Goal: Task Accomplishment & Management: Manage account settings

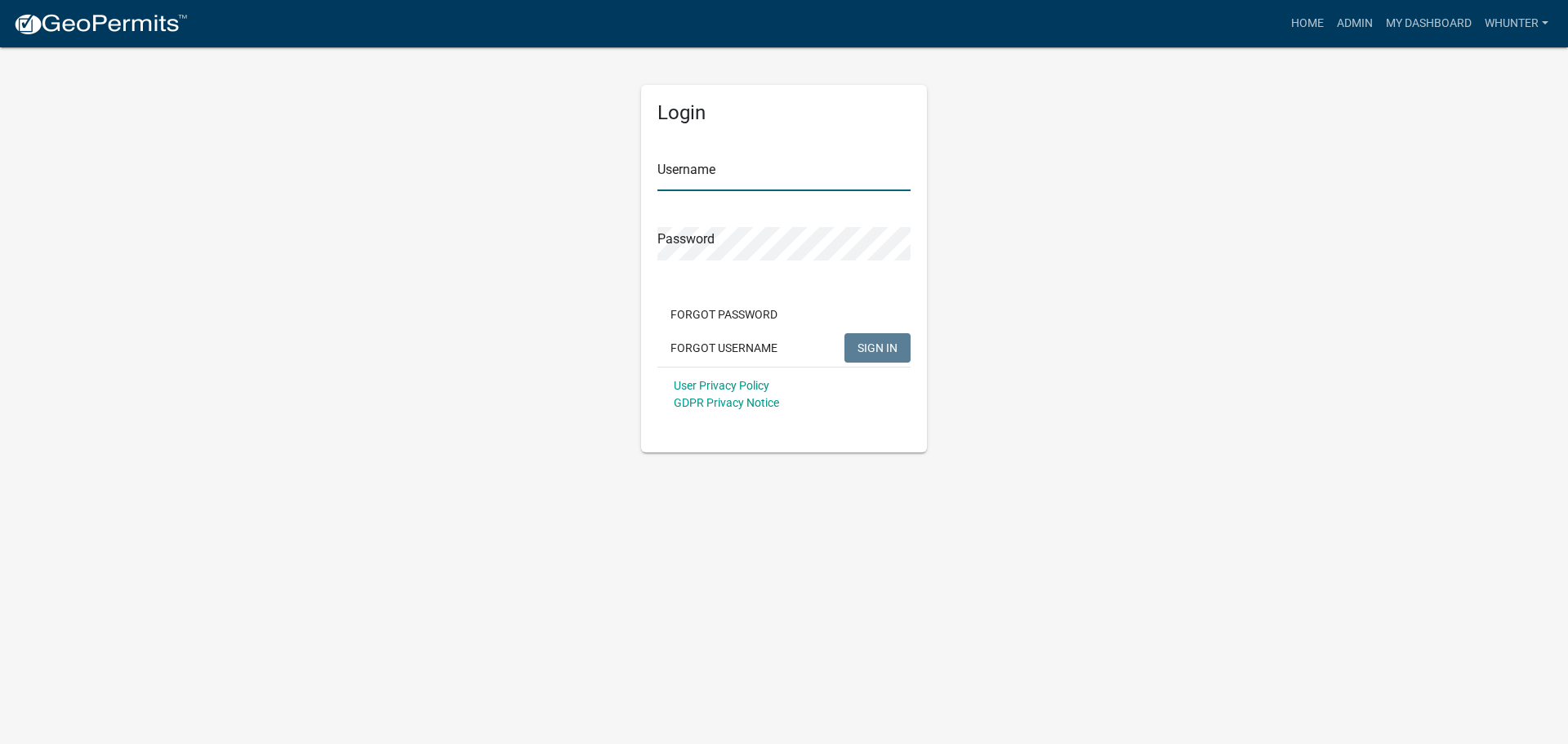
type input "whunter"
click at [895, 360] on button "SIGN IN" at bounding box center [877, 348] width 66 height 29
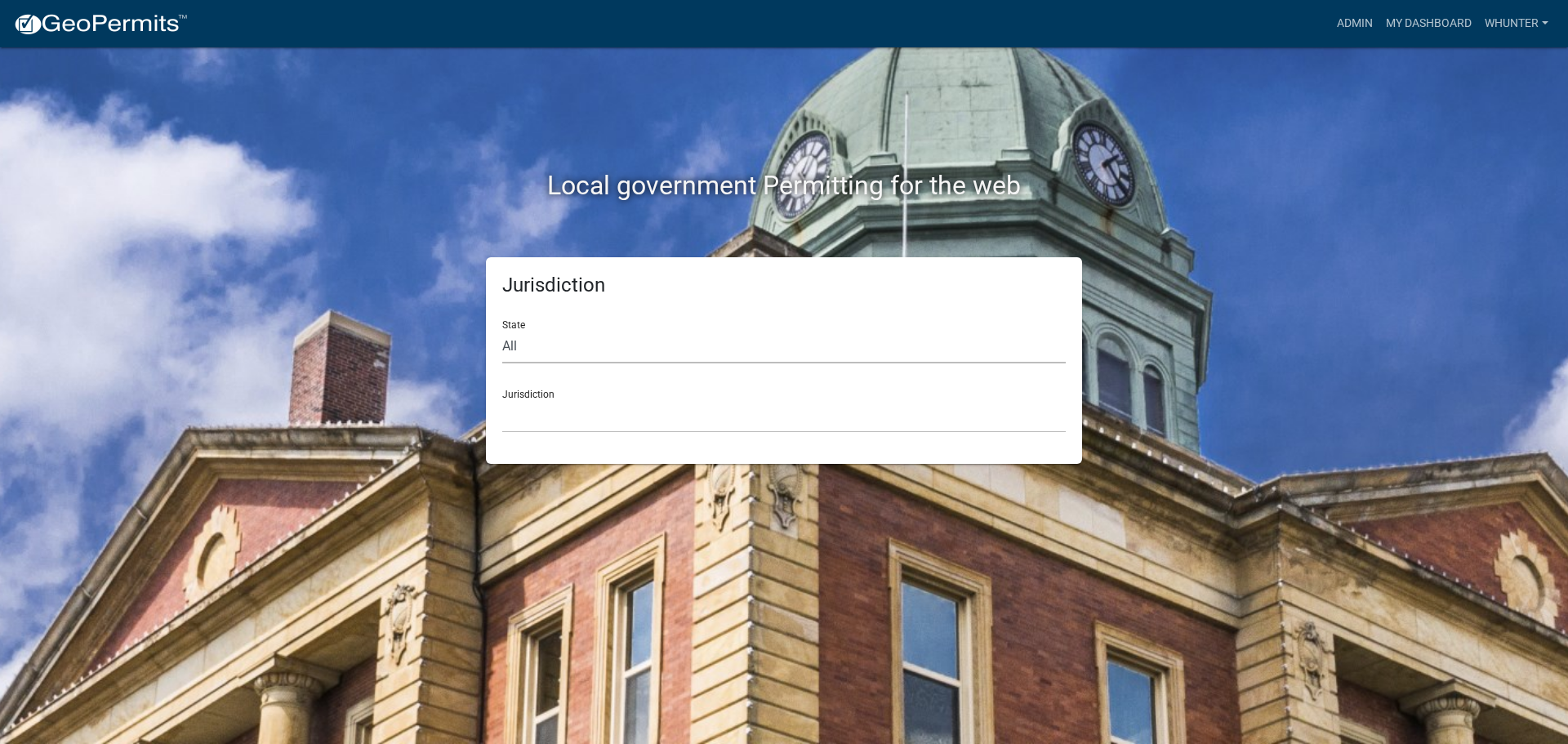
click at [599, 356] on select "All [US_STATE] [US_STATE] [US_STATE] [US_STATE] [US_STATE] [US_STATE] [US_STATE…" at bounding box center [784, 347] width 563 height 33
select select "[US_STATE]"
click at [502, 330] on select "All [US_STATE] [US_STATE] [US_STATE] [US_STATE] [US_STATE] [US_STATE] [US_STATE…" at bounding box center [784, 347] width 563 height 33
drag, startPoint x: 577, startPoint y: 411, endPoint x: 568, endPoint y: 432, distance: 22.8
click at [577, 411] on select "[GEOGRAPHIC_DATA], [US_STATE][PERSON_NAME][GEOGRAPHIC_DATA], [US_STATE][PERSON_…" at bounding box center [784, 416] width 563 height 33
